Goal: Information Seeking & Learning: Learn about a topic

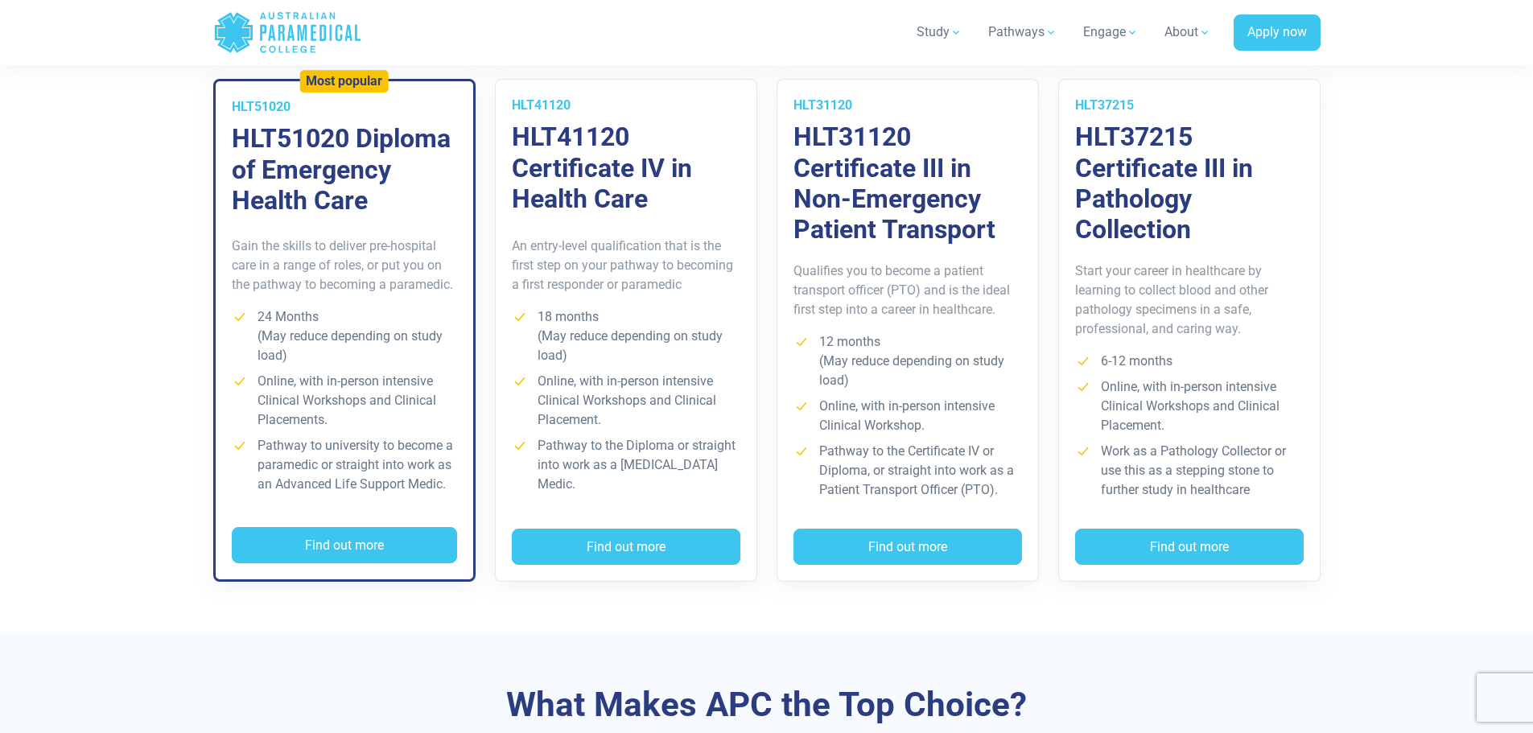
scroll to position [1127, 0]
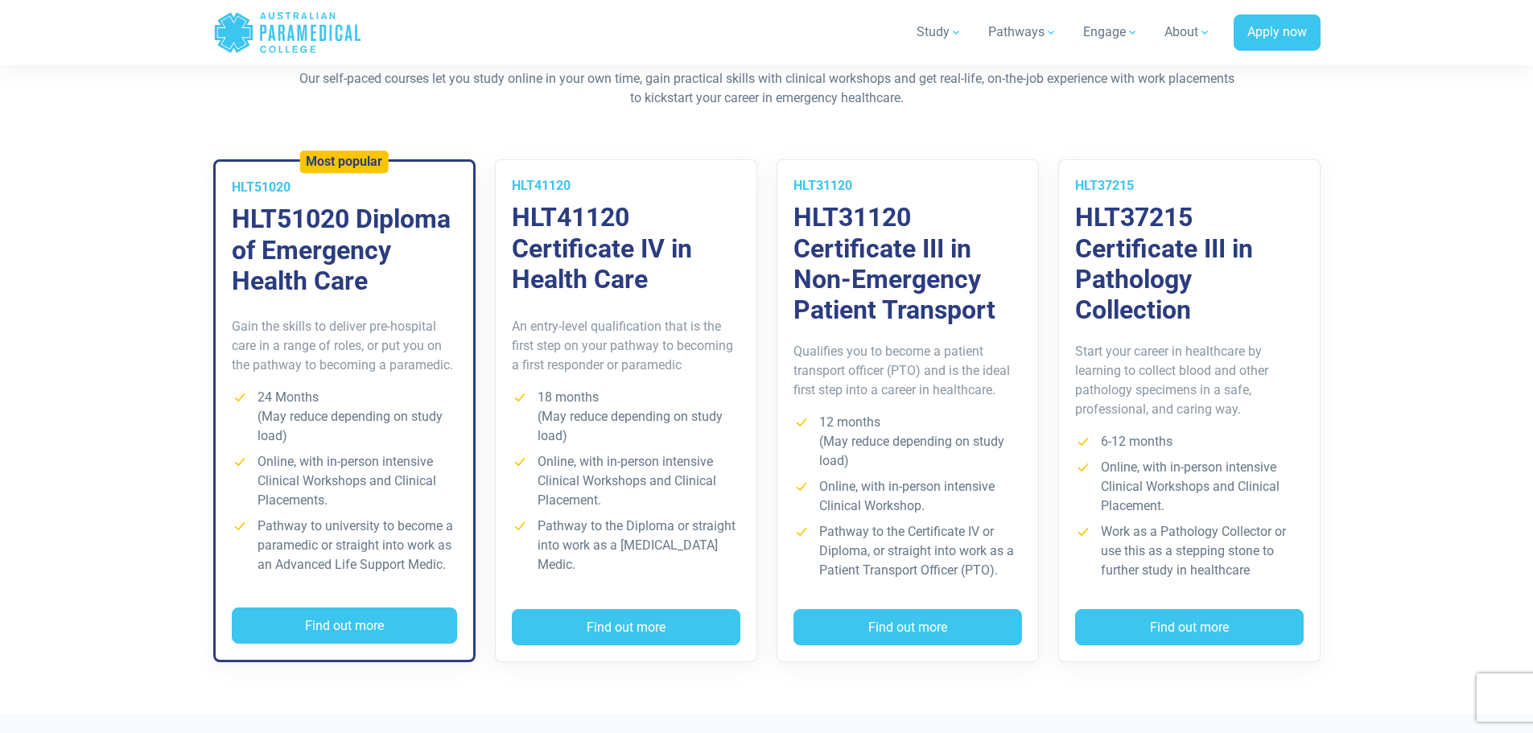
click at [962, 393] on p "Qualifies you to become a patient transport officer (PTO) and is the ideal firs…" at bounding box center [908, 371] width 229 height 58
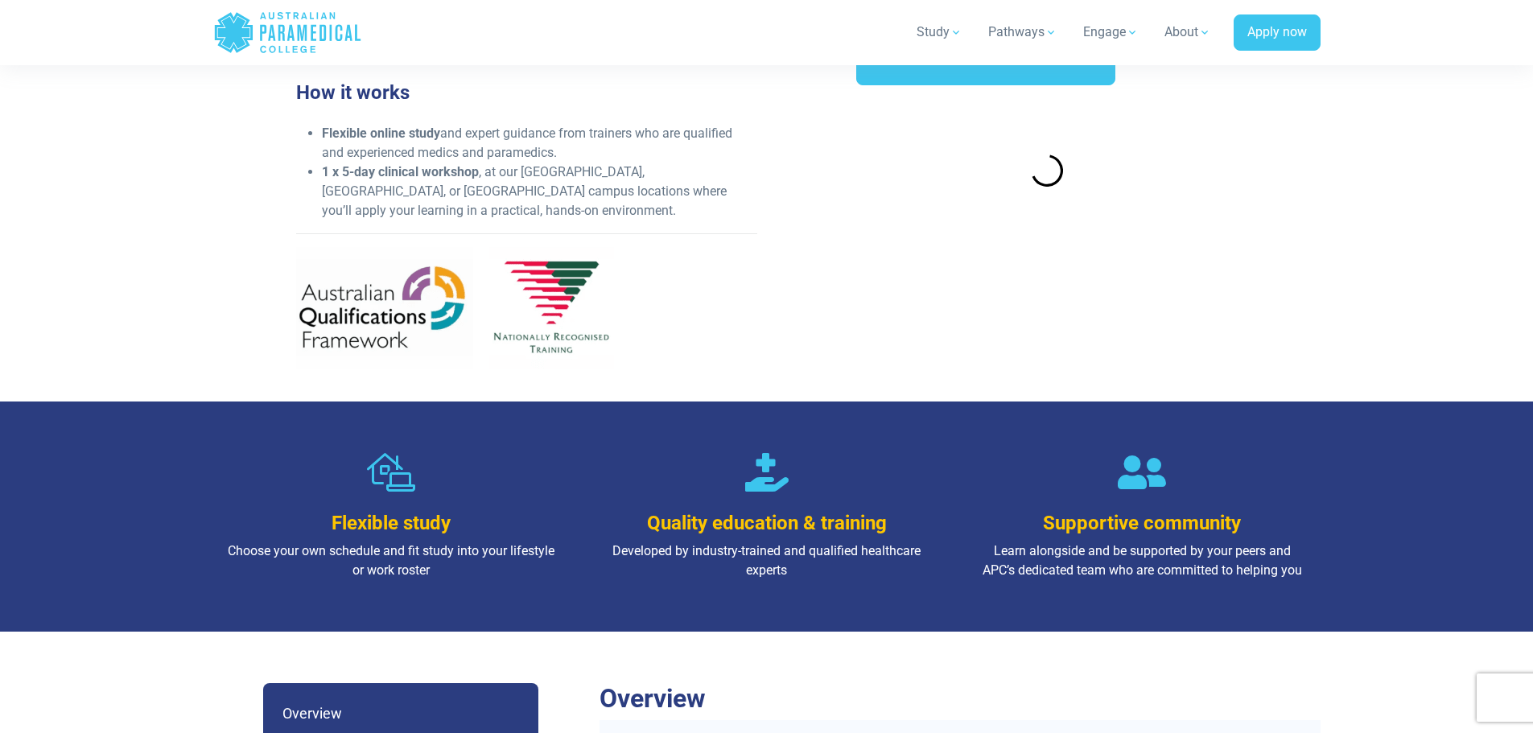
scroll to position [644, 0]
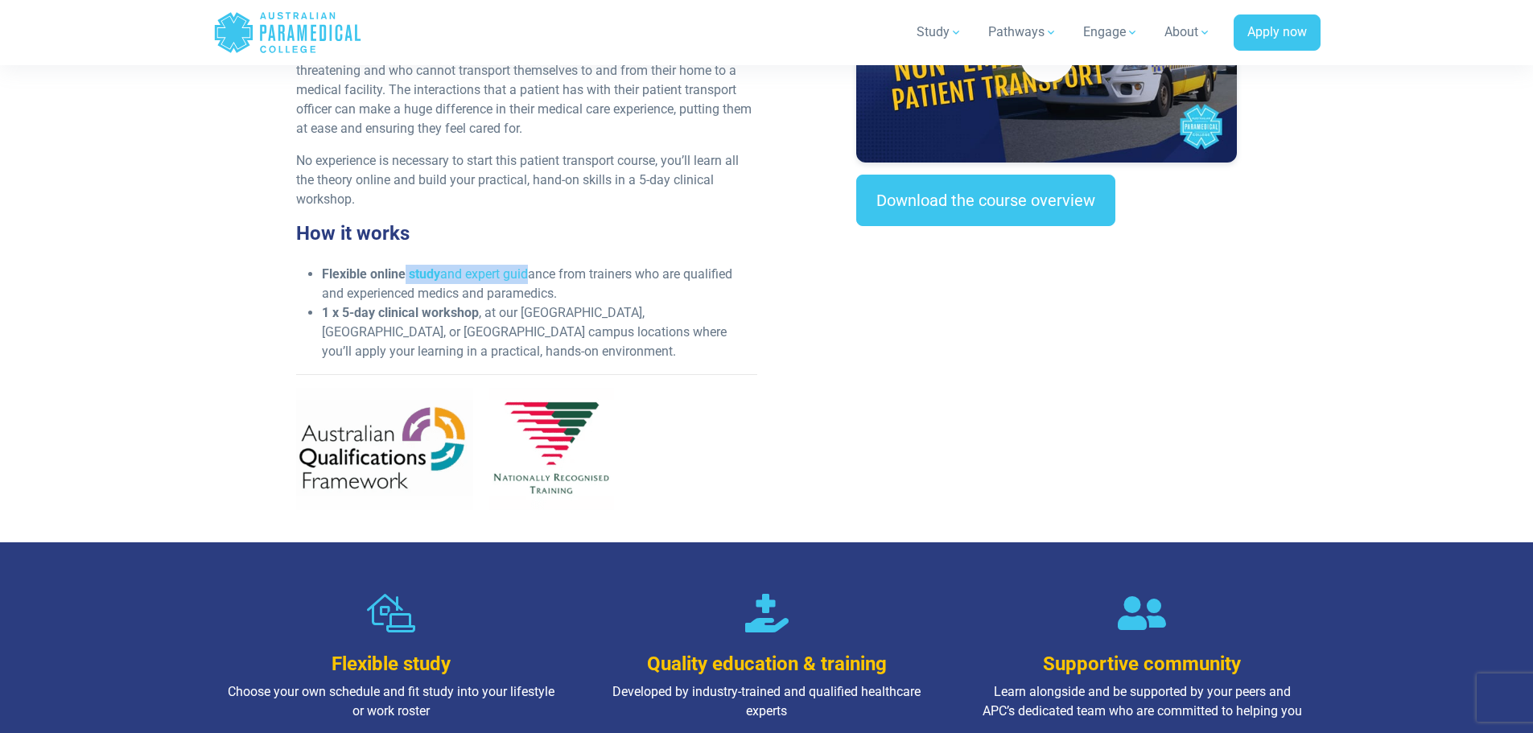
drag, startPoint x: 403, startPoint y: 282, endPoint x: 527, endPoint y: 275, distance: 124.1
click at [527, 275] on li "Flexible online study and expert guidance from trainers who are qualified and e…" at bounding box center [539, 284] width 435 height 39
drag, startPoint x: 567, startPoint y: 293, endPoint x: 513, endPoint y: 279, distance: 56.4
click at [513, 279] on li "Flexible online study and expert guidance from trainers who are qualified and e…" at bounding box center [539, 284] width 435 height 39
drag, startPoint x: 377, startPoint y: 278, endPoint x: 458, endPoint y: 276, distance: 80.5
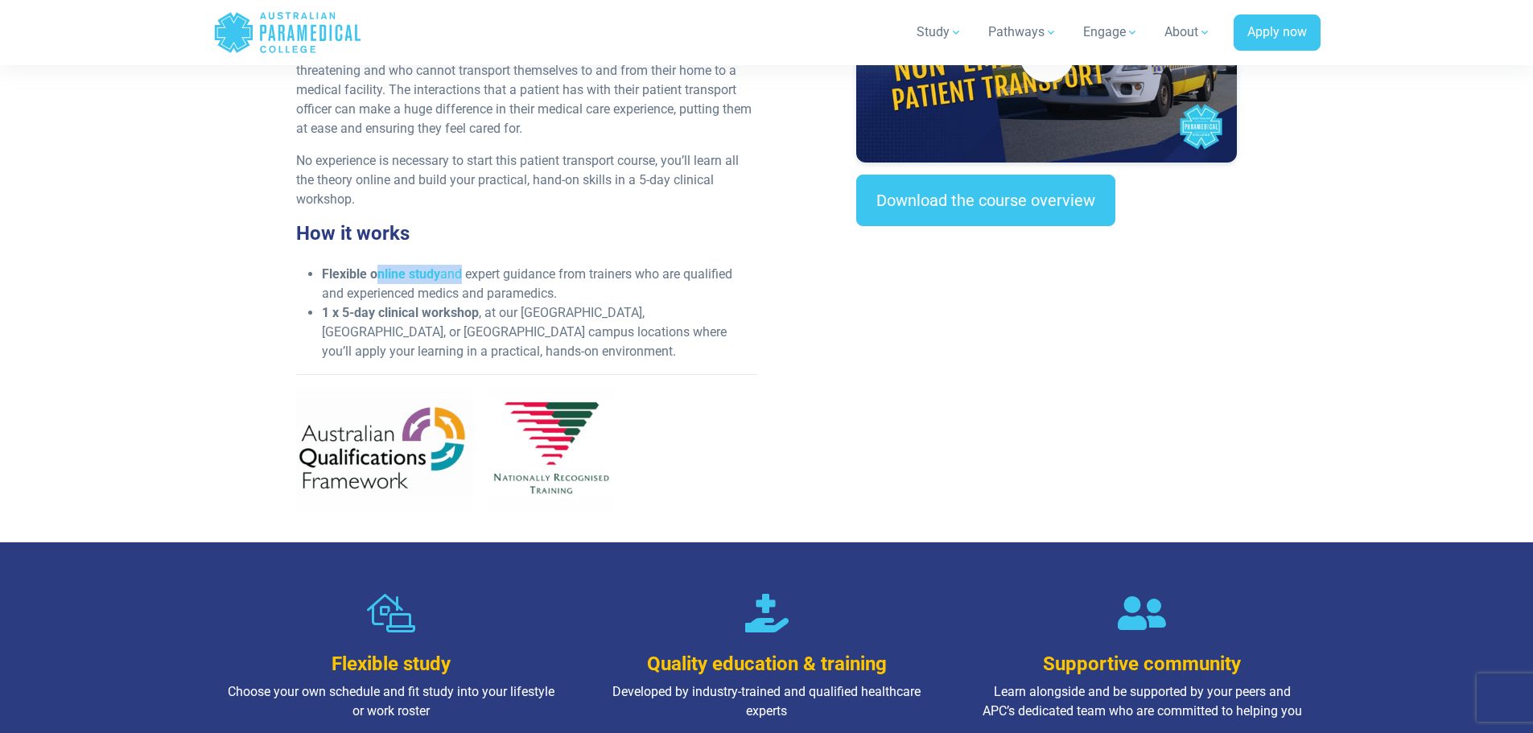
click at [458, 276] on li "Flexible online study and expert guidance from trainers who are qualified and e…" at bounding box center [539, 284] width 435 height 39
click at [504, 291] on li "Flexible online study and expert guidance from trainers who are qualified and e…" at bounding box center [539, 284] width 435 height 39
click at [594, 295] on li "Flexible online study and expert guidance from trainers who are qualified and e…" at bounding box center [539, 284] width 435 height 39
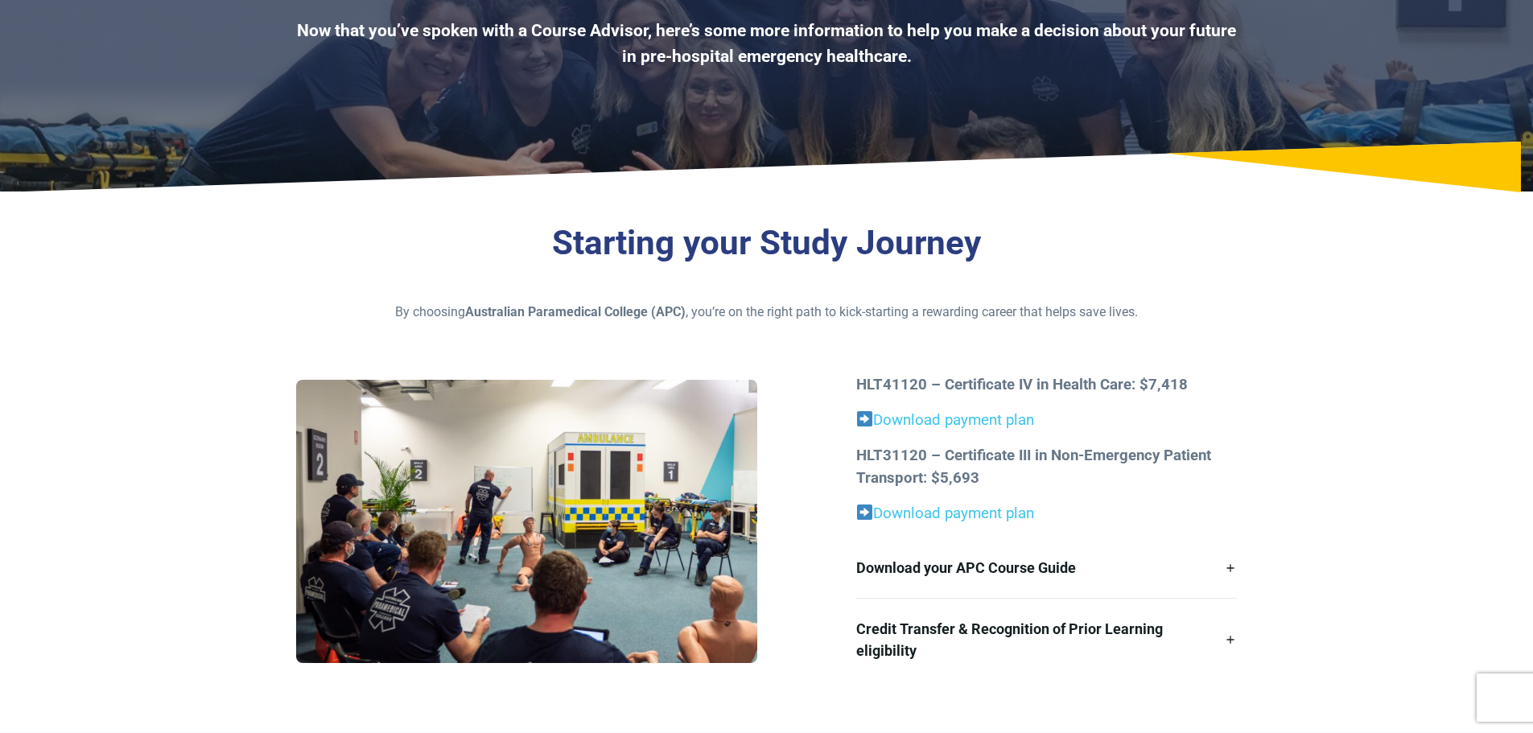
scroll to position [241, 0]
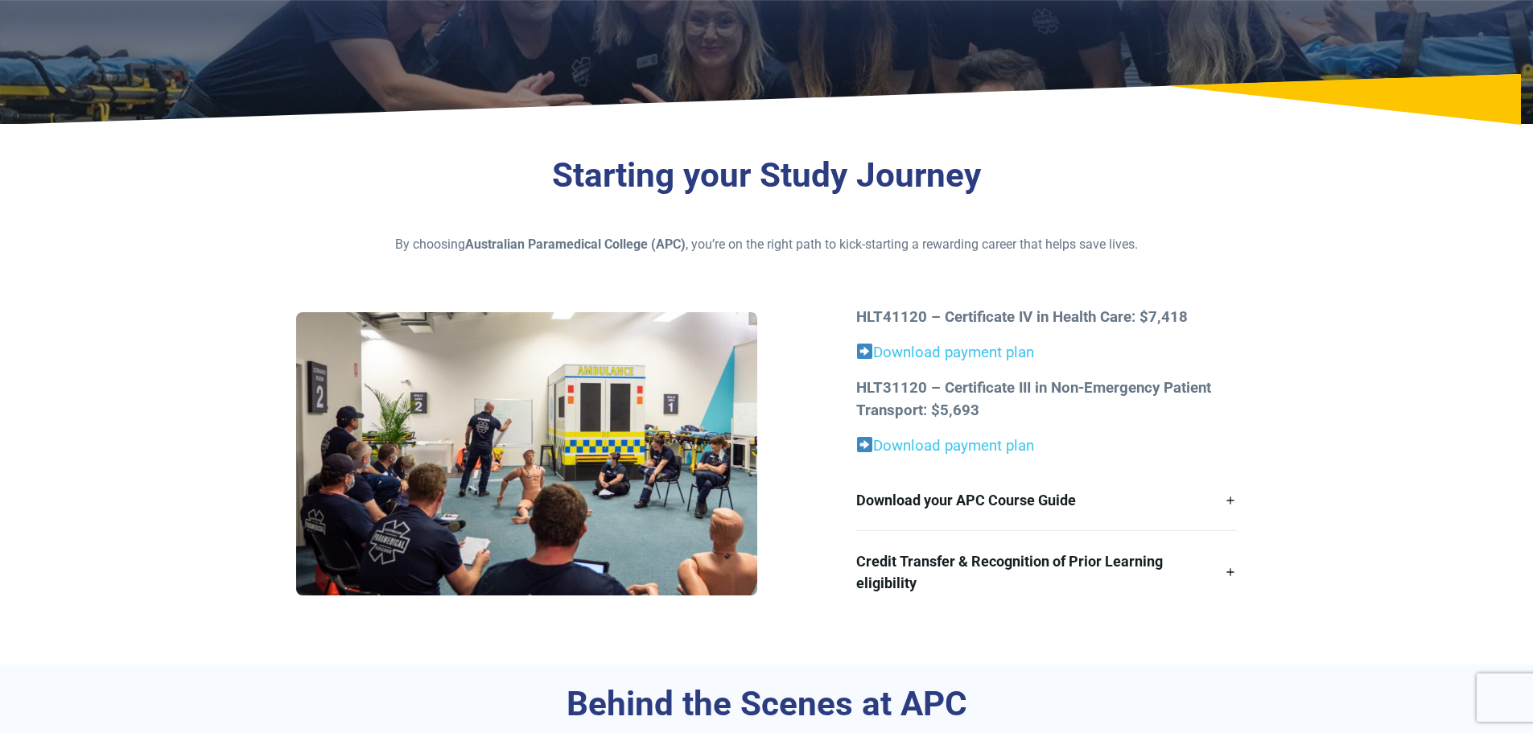
click at [967, 395] on strong "HLT31120 – Certificate III in Non-Emergency Patient Transport: $5,693" at bounding box center [1033, 399] width 355 height 40
click at [1457, 392] on section "Starting your Study Journey By choosing Australian Paramedical College (APC) , …" at bounding box center [766, 400] width 1533 height 529
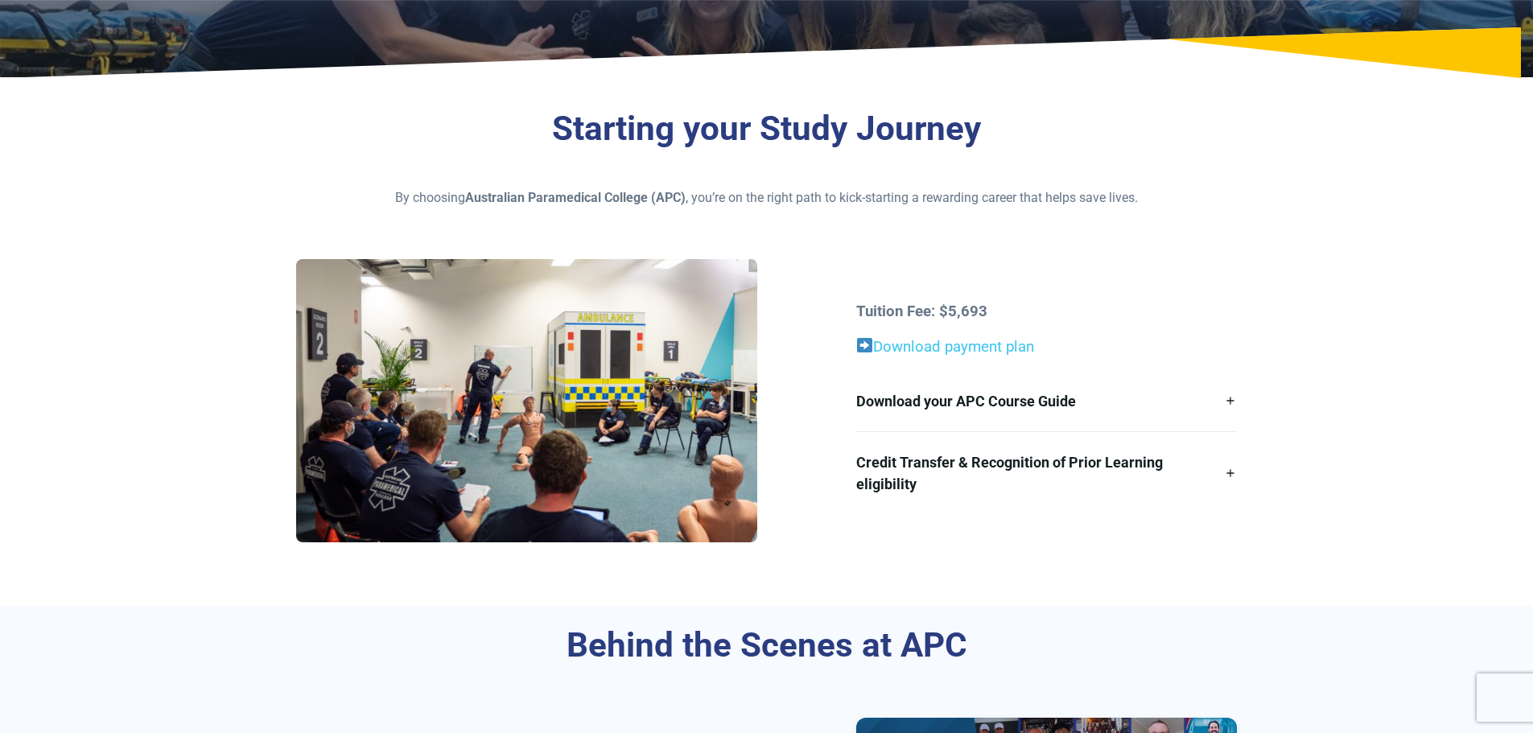
scroll to position [402, 0]
